Goal: Task Accomplishment & Management: Manage account settings

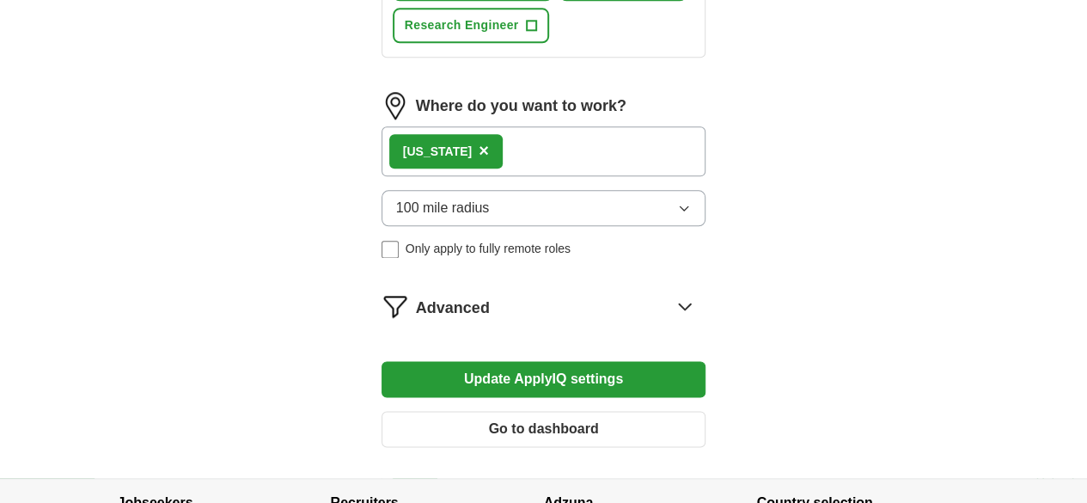
scroll to position [993, 0]
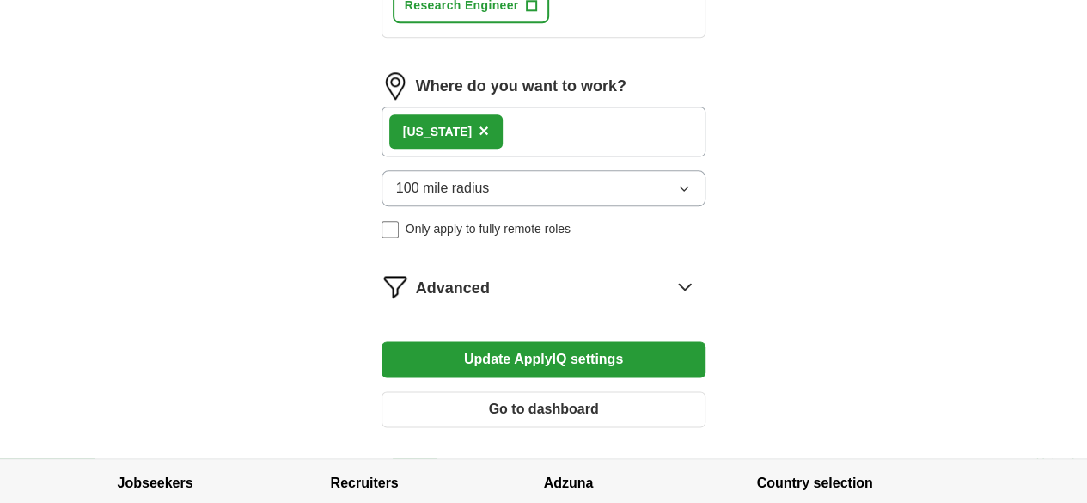
click at [520, 391] on button "Go to dashboard" at bounding box center [544, 409] width 325 height 36
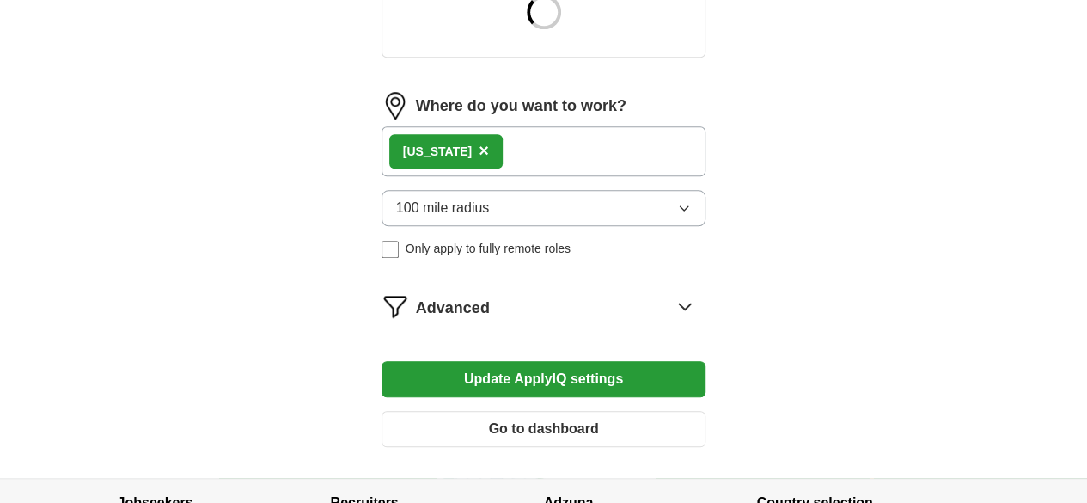
drag, startPoint x: 1099, startPoint y: 85, endPoint x: 1067, endPoint y: 346, distance: 263.1
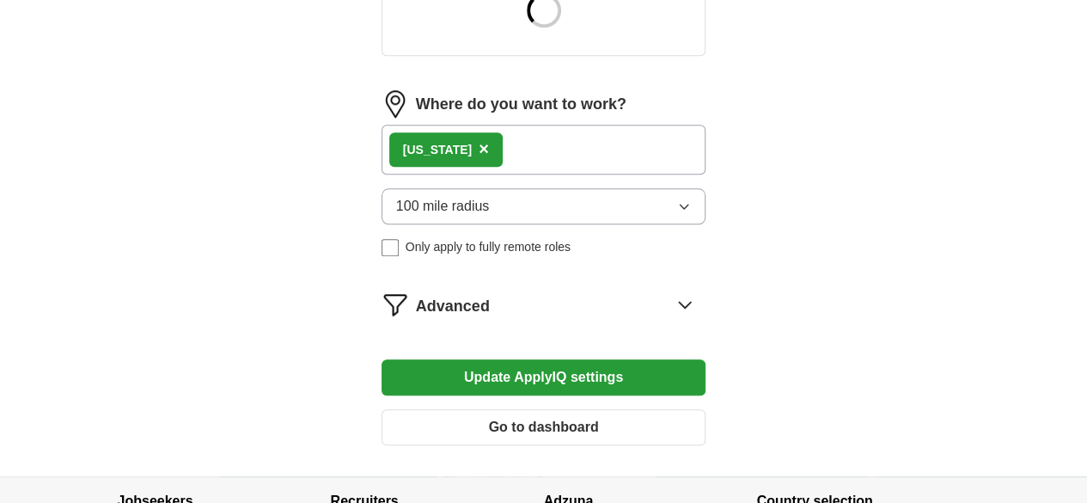
click at [454, 290] on div "Advanced" at bounding box center [561, 303] width 290 height 27
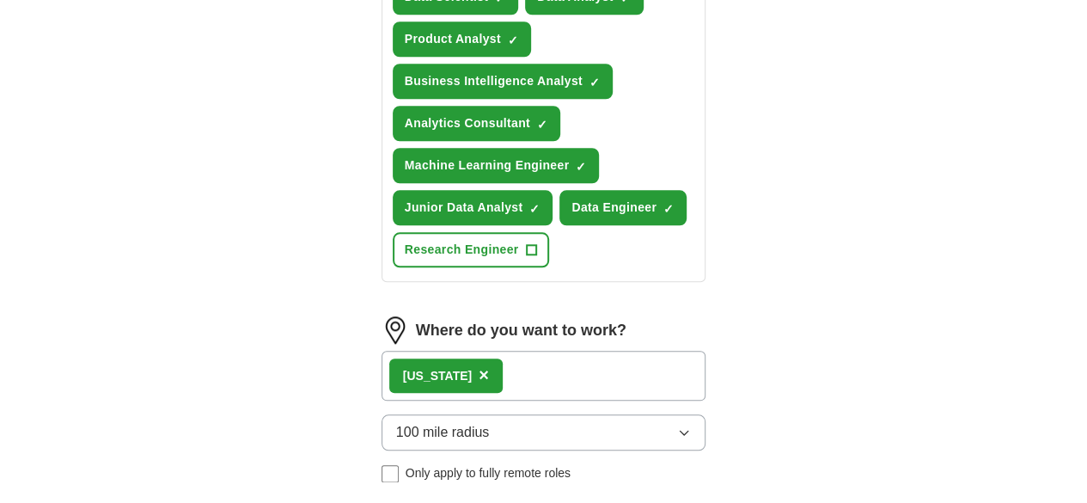
drag, startPoint x: 363, startPoint y: 395, endPoint x: 459, endPoint y: 396, distance: 95.4
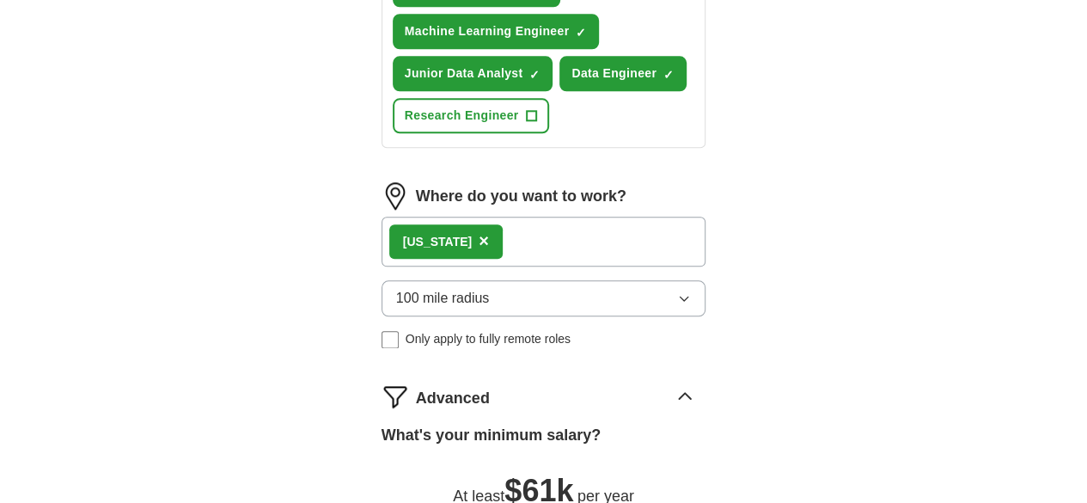
scroll to position [891, 0]
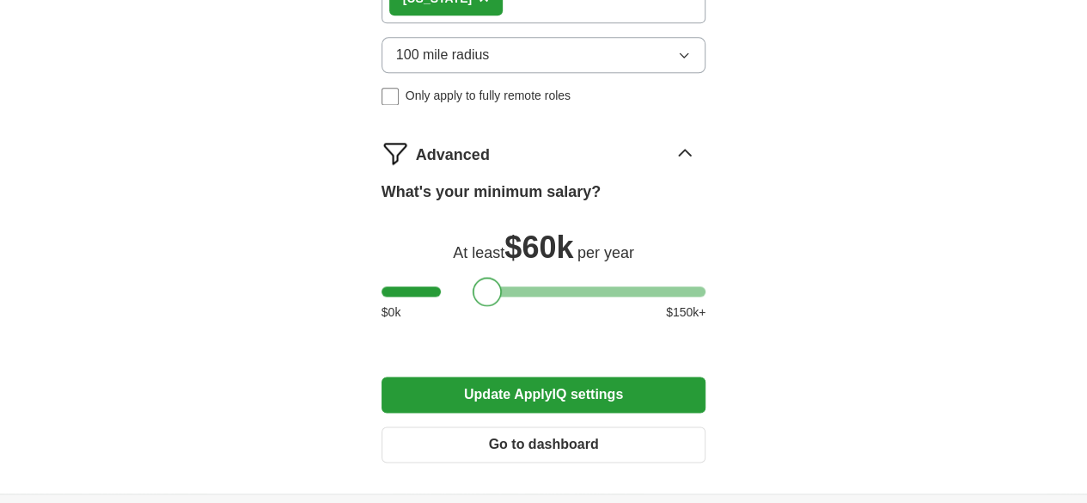
scroll to position [1129, 0]
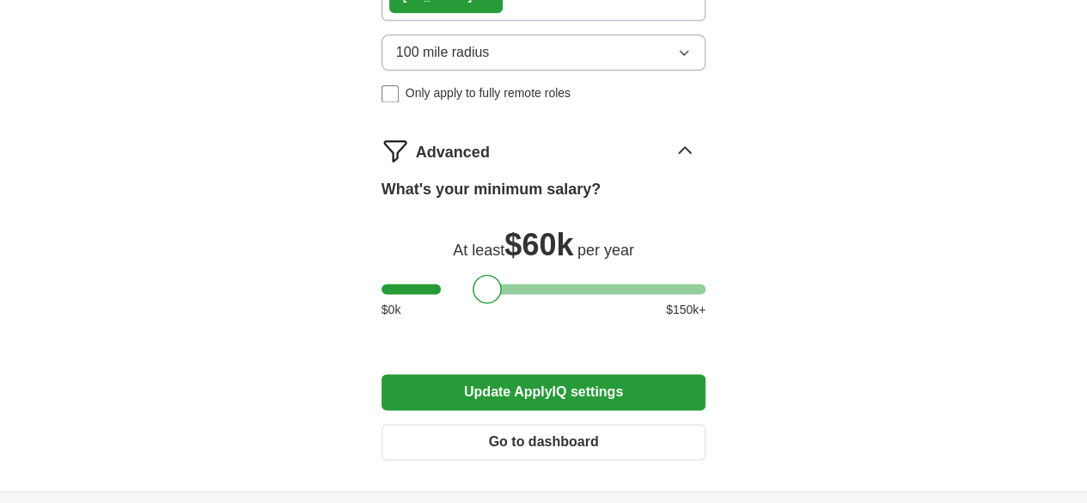
click at [608, 374] on button "Update ApplyIQ settings" at bounding box center [544, 392] width 325 height 36
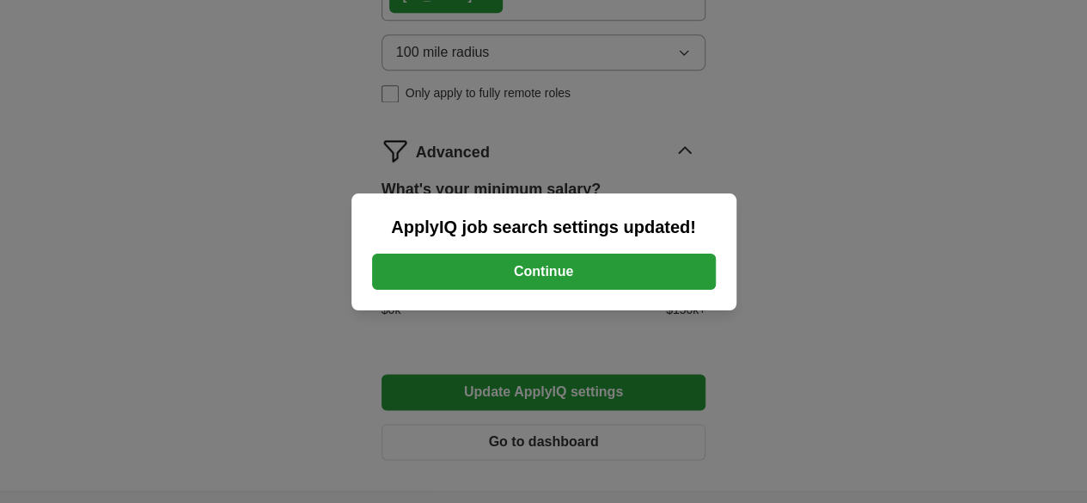
click at [582, 287] on button "Continue" at bounding box center [544, 271] width 344 height 36
